Goal: Use online tool/utility: Utilize a website feature to perform a specific function

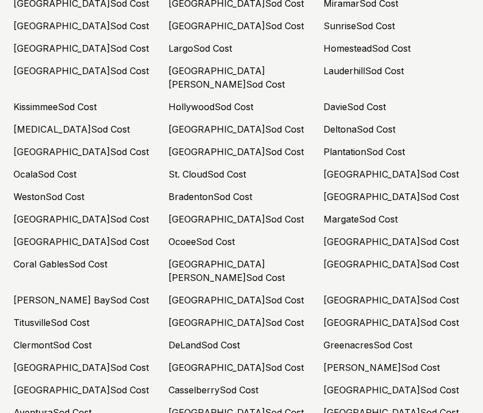
scroll to position [5000, 0]
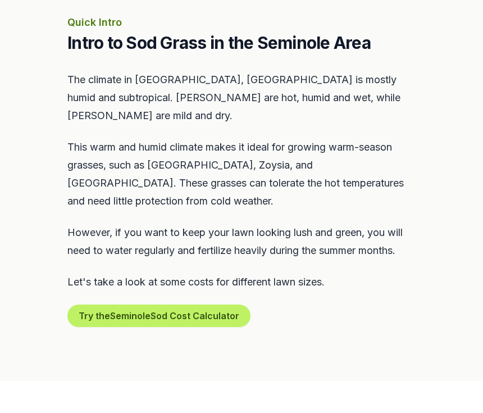
scroll to position [530, 0]
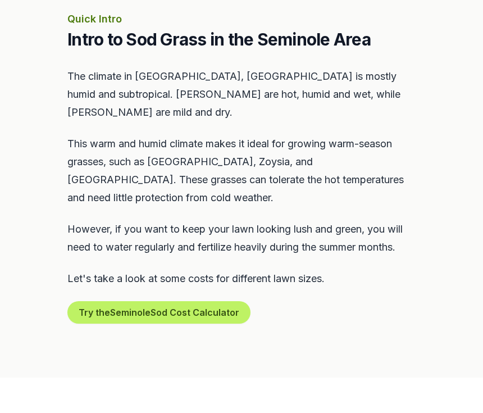
click at [165, 301] on button "Try the Seminole Sod Cost Calculator" at bounding box center [158, 312] width 183 height 22
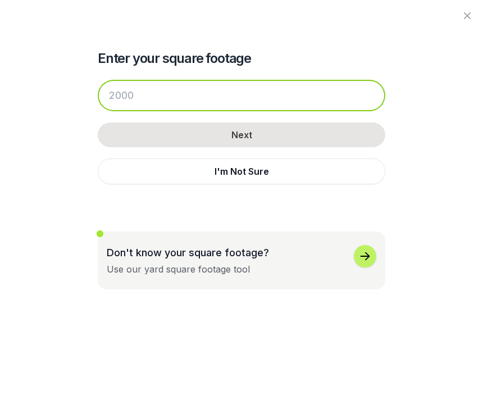
click at [205, 94] on input "number" at bounding box center [242, 95] width 288 height 31
click at [193, 95] on input "number" at bounding box center [242, 95] width 288 height 31
click at [141, 99] on input "number" at bounding box center [242, 95] width 288 height 31
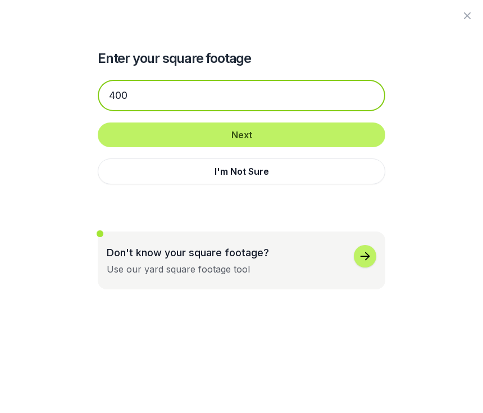
type input "400"
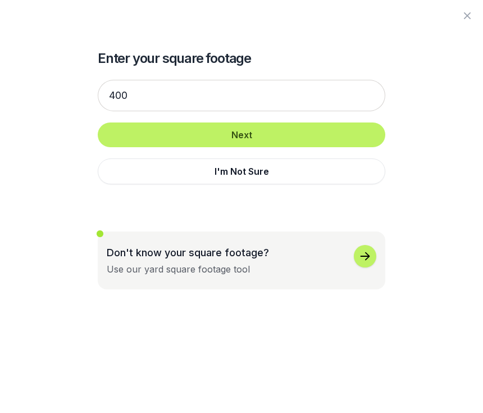
click at [242, 136] on button "Next" at bounding box center [242, 134] width 288 height 25
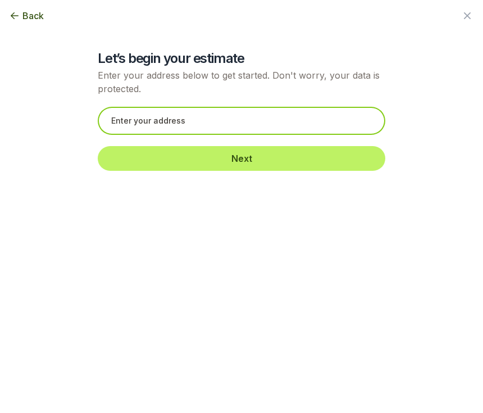
click at [202, 118] on input "text" at bounding box center [242, 121] width 288 height 28
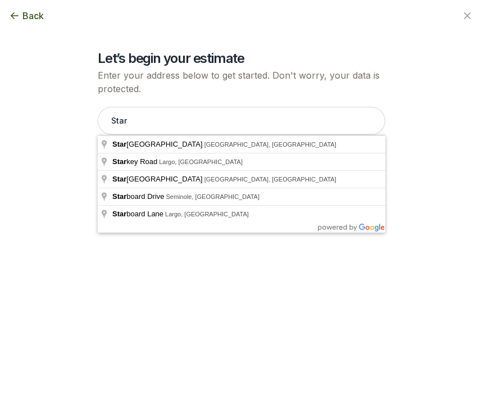
type input "[PERSON_NAME][GEOGRAPHIC_DATA]"
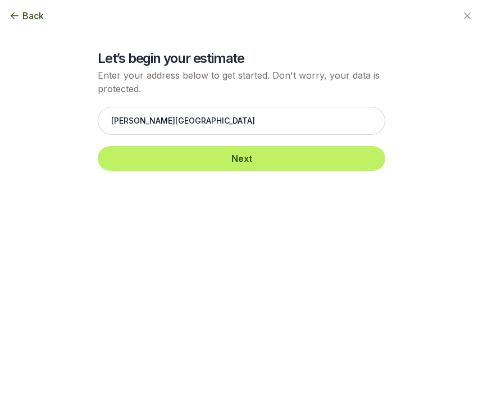
click at [244, 158] on button "Next" at bounding box center [242, 158] width 288 height 25
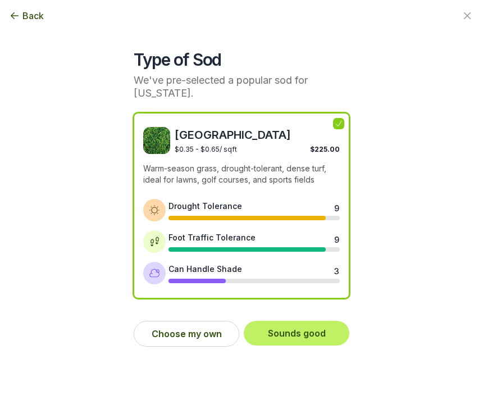
click at [187, 335] on button "Choose my own" at bounding box center [187, 334] width 106 height 26
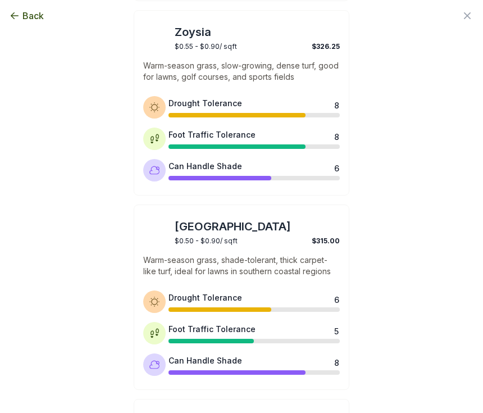
scroll to position [514, 0]
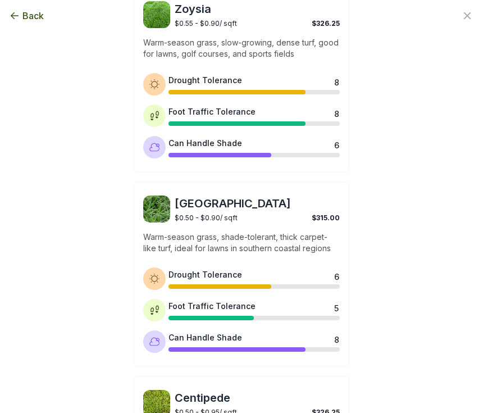
click at [222, 213] on span "$0.50 - $0.90 / sqft" at bounding box center [206, 217] width 63 height 8
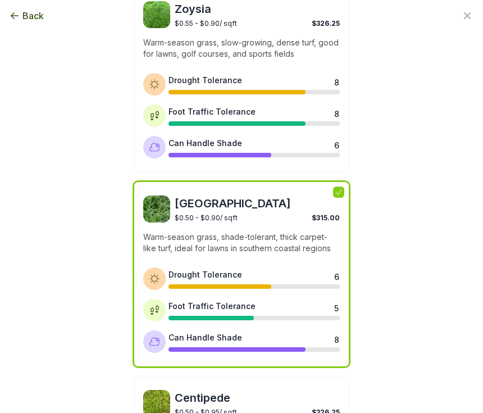
click at [231, 200] on span "[GEOGRAPHIC_DATA]" at bounding box center [257, 203] width 165 height 16
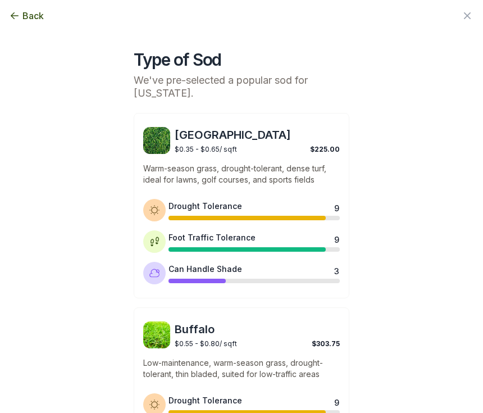
scroll to position [0, 0]
click at [28, 16] on span "Back" at bounding box center [32, 15] width 21 height 13
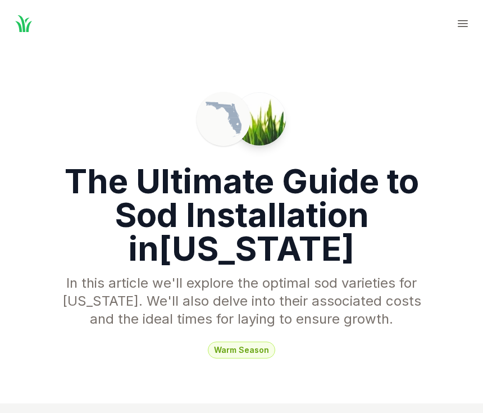
scroll to position [5022, 0]
